Goal: Task Accomplishment & Management: Complete application form

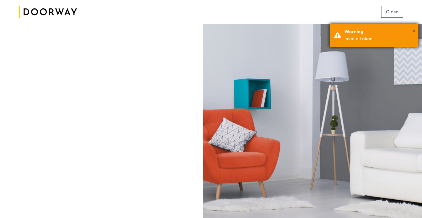
click at [412, 31] on span "×" at bounding box center [413, 31] width 3 height 6
